Goal: Information Seeking & Learning: Check status

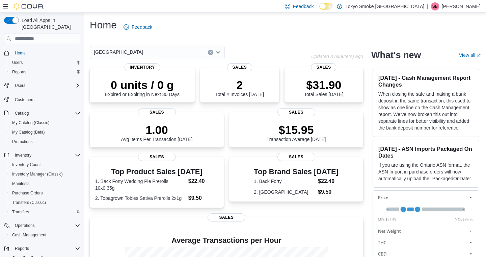
scroll to position [49, 0]
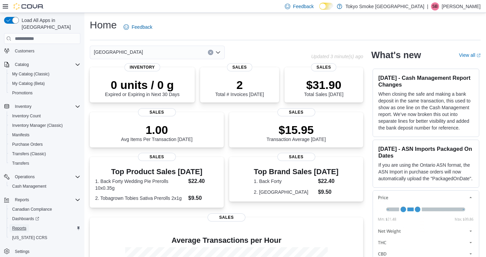
click at [18, 225] on span "Reports" at bounding box center [19, 227] width 14 height 5
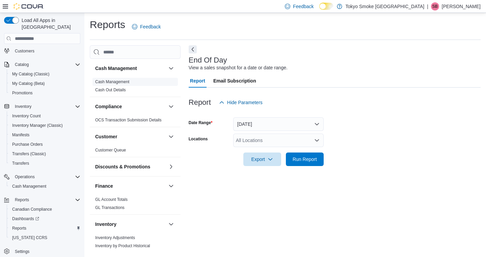
click at [122, 82] on link "Cash Management" at bounding box center [112, 81] width 34 height 5
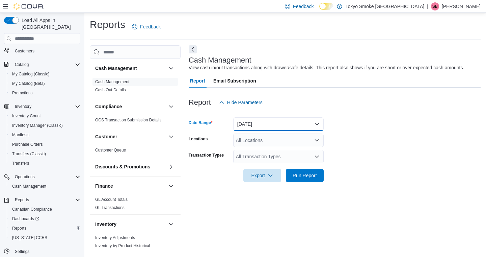
click at [251, 128] on button "[DATE]" at bounding box center [278, 124] width 90 height 14
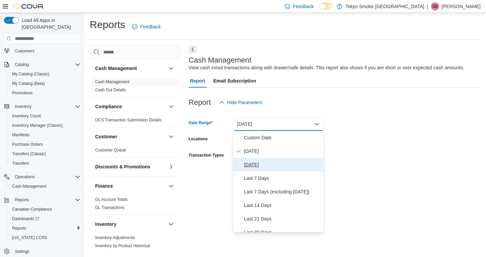
click at [248, 164] on span "[DATE]" at bounding box center [282, 164] width 77 height 8
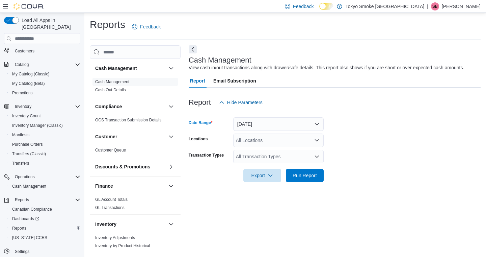
click at [257, 140] on div "All Locations" at bounding box center [278, 140] width 90 height 14
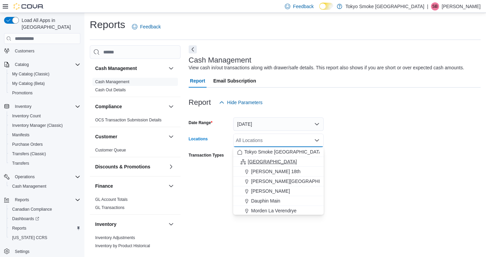
scroll to position [29, 0]
click at [274, 211] on span "[GEOGRAPHIC_DATA]" at bounding box center [275, 211] width 49 height 7
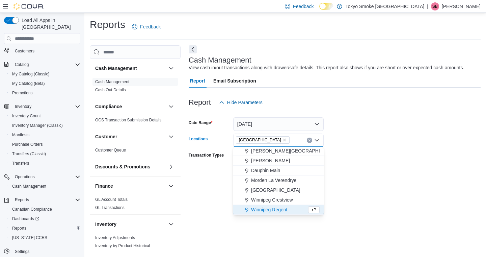
click at [384, 202] on div "Cash Management View cash in/out transactions along with drawer/safe details. T…" at bounding box center [335, 148] width 292 height 206
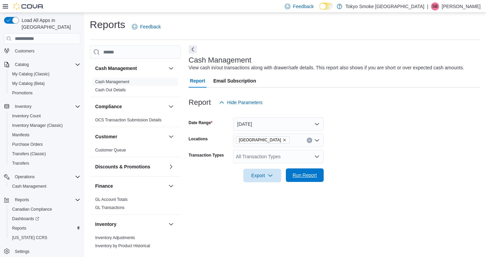
click at [298, 175] on span "Run Report" at bounding box center [305, 174] width 24 height 7
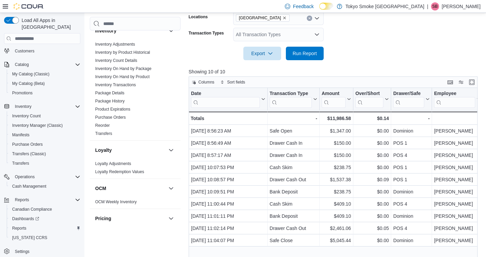
scroll to position [130, 0]
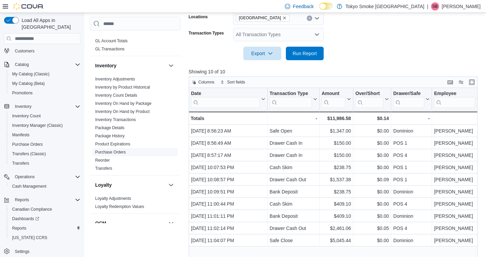
click at [120, 151] on link "Purchase Orders" at bounding box center [110, 152] width 31 height 5
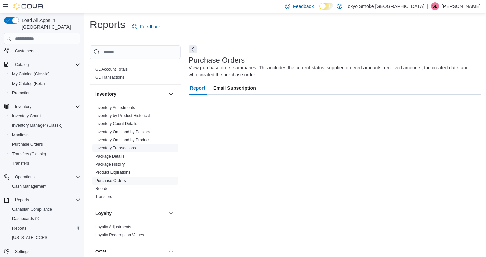
scroll to position [0, 0]
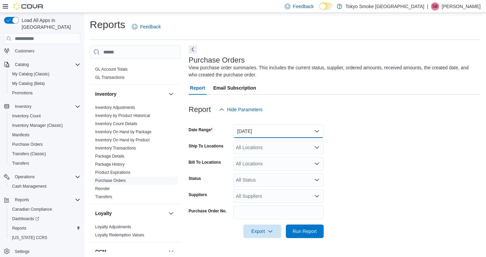
click at [255, 128] on button "[DATE]" at bounding box center [278, 131] width 90 height 14
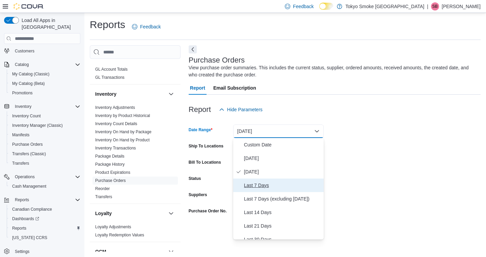
click at [250, 186] on span "Last 7 Days" at bounding box center [282, 185] width 77 height 8
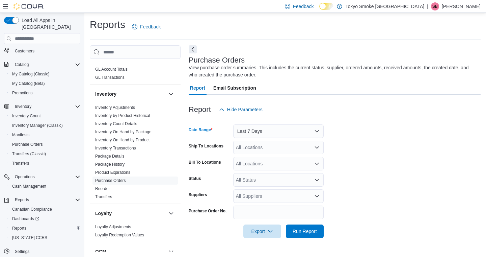
click at [253, 150] on div "All Locations" at bounding box center [278, 147] width 90 height 14
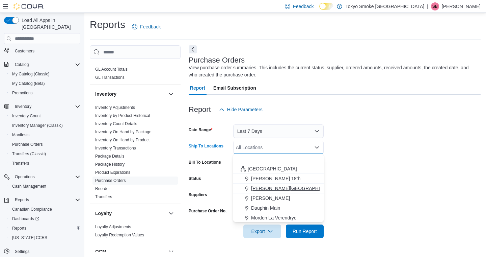
scroll to position [47, 0]
click at [260, 199] on span "[GEOGRAPHIC_DATA]" at bounding box center [275, 199] width 49 height 7
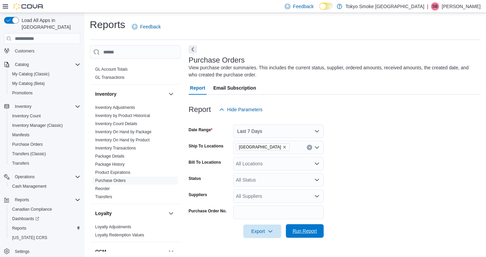
click at [317, 234] on span "Run Report" at bounding box center [305, 230] width 24 height 7
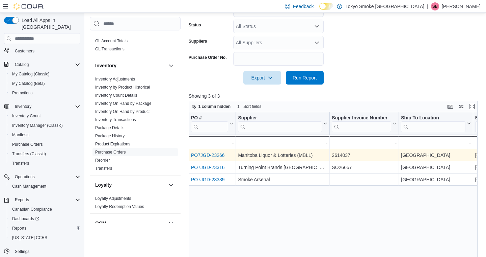
click at [209, 155] on link "PO7JGD-23266" at bounding box center [208, 154] width 34 height 5
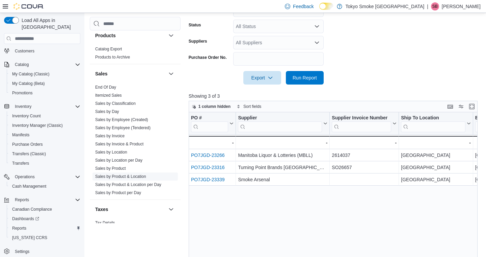
scroll to position [399, 0]
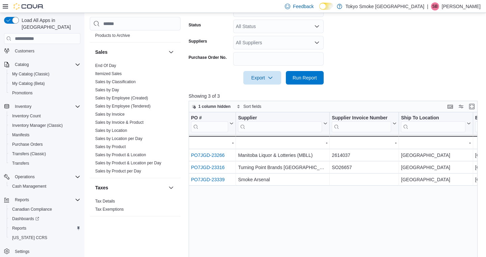
click at [114, 131] on link "Sales by Location" at bounding box center [111, 130] width 32 height 5
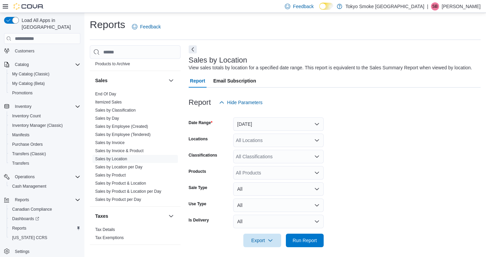
scroll to position [11, 0]
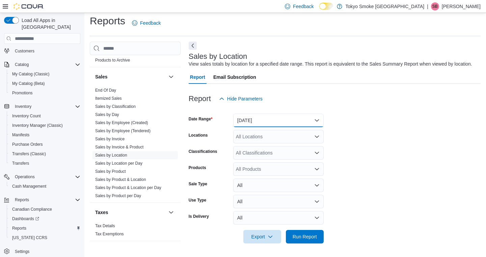
click at [264, 119] on button "[DATE]" at bounding box center [278, 120] width 90 height 14
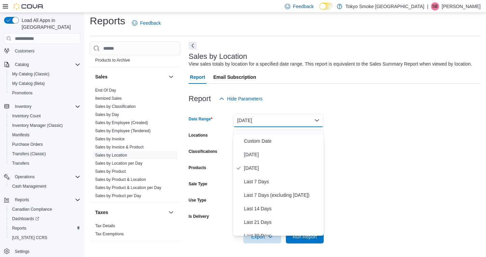
click at [284, 96] on div "Report Hide Parameters" at bounding box center [335, 99] width 292 height 14
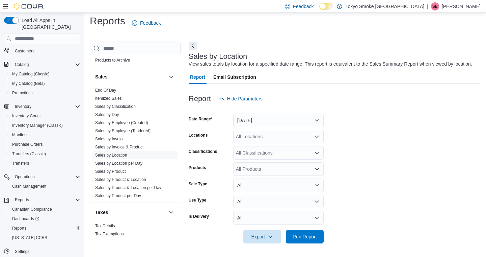
click at [255, 138] on div "All Locations" at bounding box center [278, 137] width 90 height 14
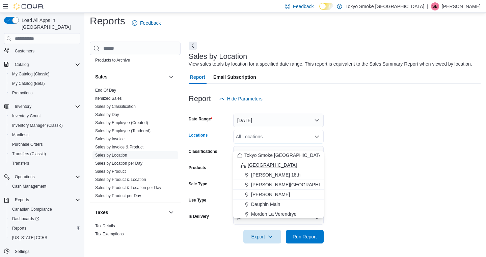
click at [251, 162] on button "[GEOGRAPHIC_DATA]" at bounding box center [278, 165] width 90 height 10
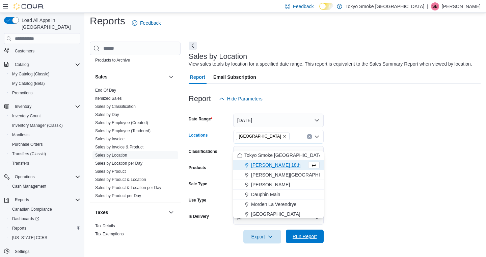
click at [303, 231] on span "Run Report" at bounding box center [305, 236] width 30 height 14
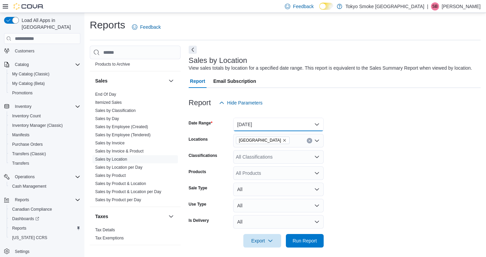
click at [251, 131] on button "[DATE]" at bounding box center [278, 124] width 90 height 14
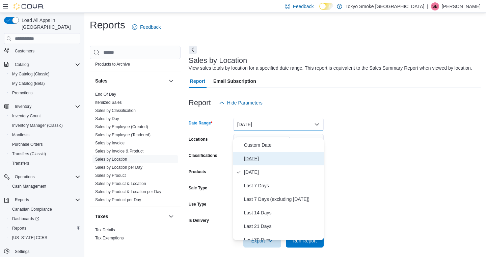
click at [251, 155] on span "[DATE]" at bounding box center [282, 158] width 77 height 8
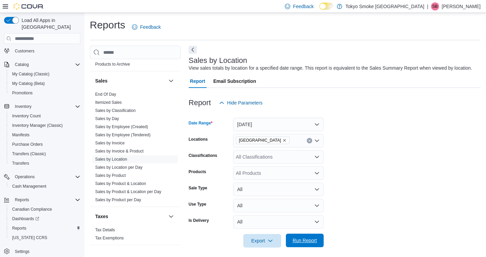
click at [307, 247] on span "Run Report" at bounding box center [305, 240] width 30 height 14
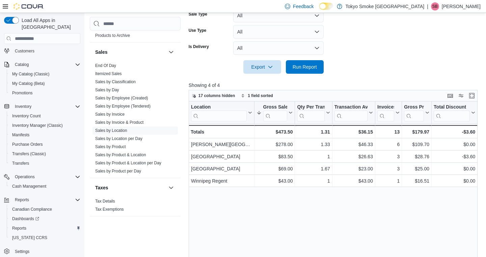
scroll to position [174, 0]
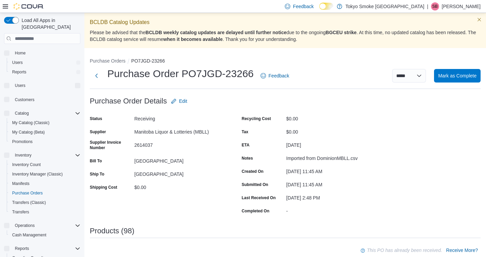
scroll to position [133, 0]
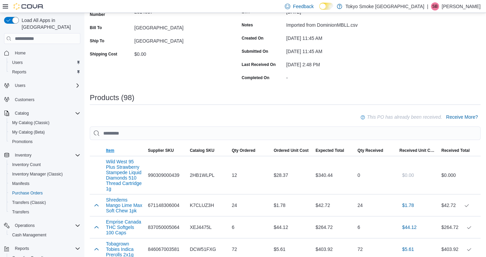
click at [109, 152] on span "Item" at bounding box center [110, 150] width 8 height 5
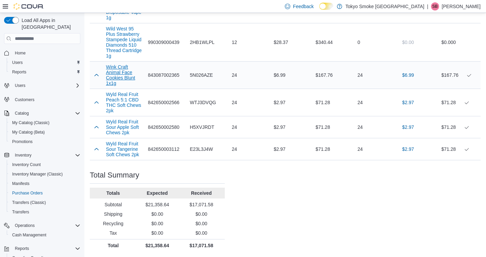
scroll to position [2806, 0]
